Goal: Task Accomplishment & Management: Manage account settings

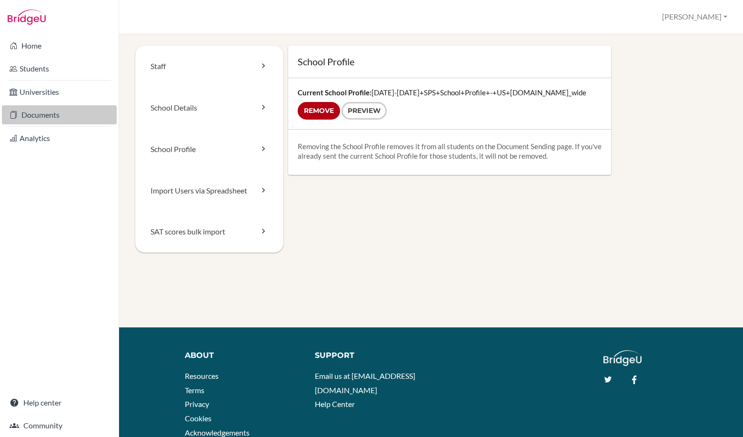
click at [62, 113] on link "Documents" at bounding box center [59, 114] width 115 height 19
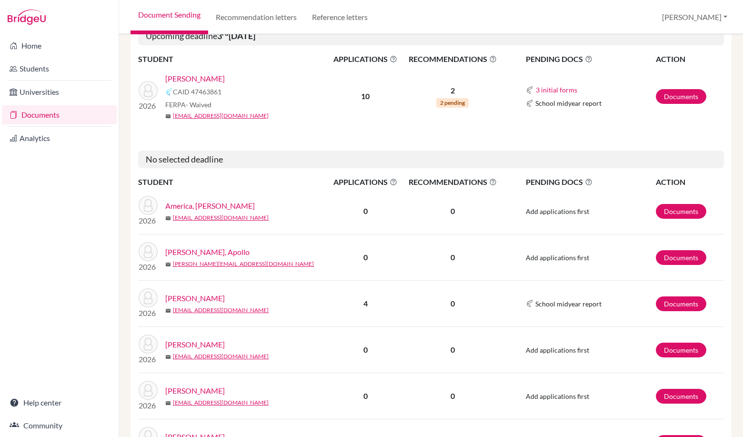
scroll to position [524, 0]
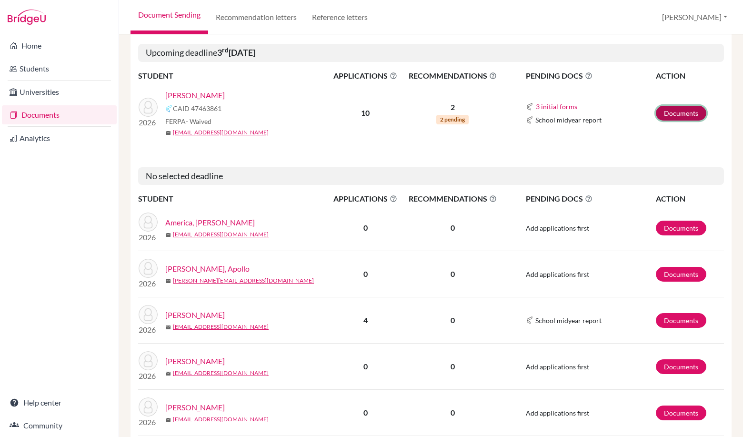
click at [692, 110] on link "Documents" at bounding box center [681, 113] width 50 height 15
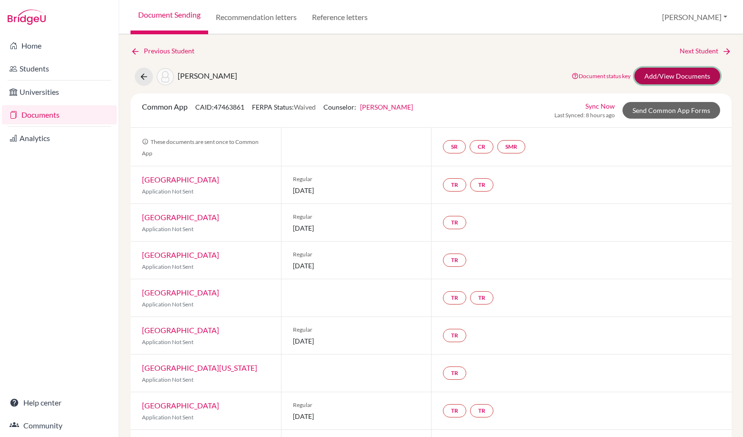
click at [661, 76] on link "Add/View Documents" at bounding box center [677, 76] width 86 height 17
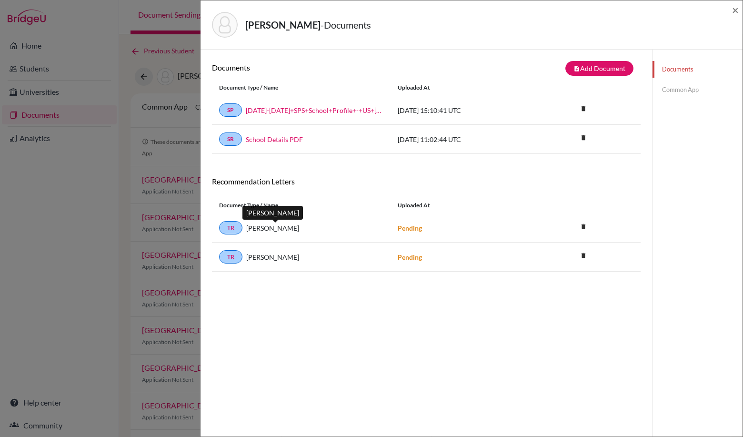
click at [281, 227] on span "[PERSON_NAME]" at bounding box center [272, 228] width 53 height 10
click at [290, 267] on div "TR Mr Alexander Tofts Pending delete Delete this document? Cancel Delete" at bounding box center [426, 256] width 429 height 29
click at [735, 8] on span "×" at bounding box center [735, 10] width 7 height 14
